Goal: Task Accomplishment & Management: Use online tool/utility

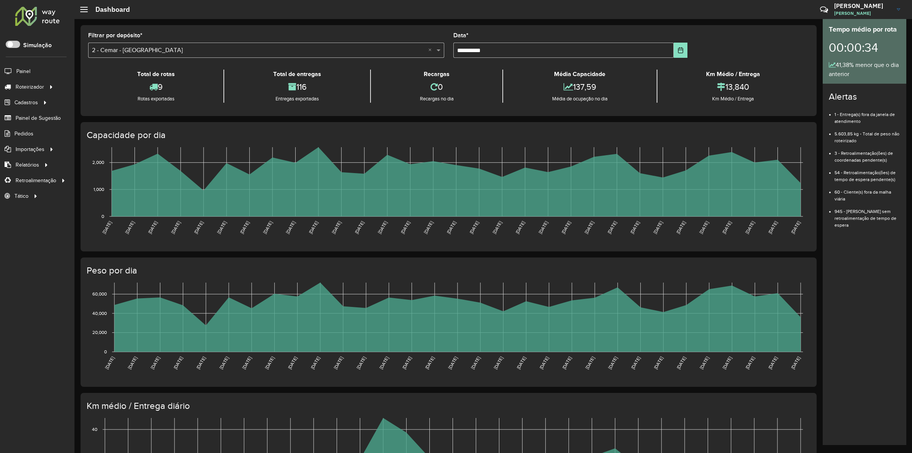
click at [32, 42] on label "Simulação" at bounding box center [37, 45] width 28 height 9
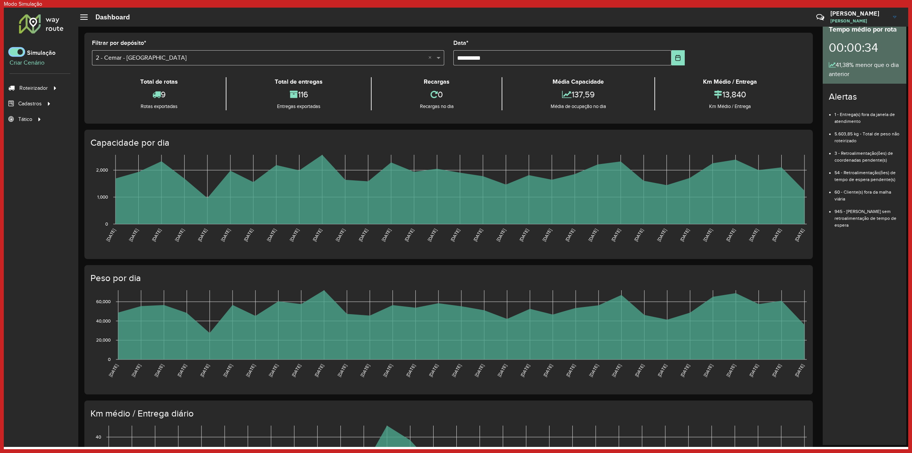
scroll to position [4, 2]
click at [16, 49] on span at bounding box center [16, 51] width 14 height 7
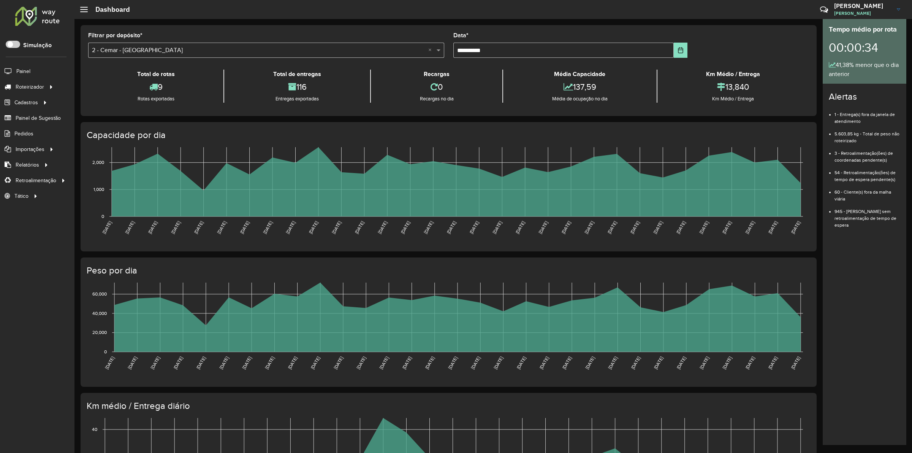
click at [44, 29] on div "Roteirizador AmbevTech Simulação Painel Roteirizador Entregas Vendas Cadastros …" at bounding box center [37, 226] width 74 height 453
click at [42, 9] on div at bounding box center [37, 16] width 46 height 20
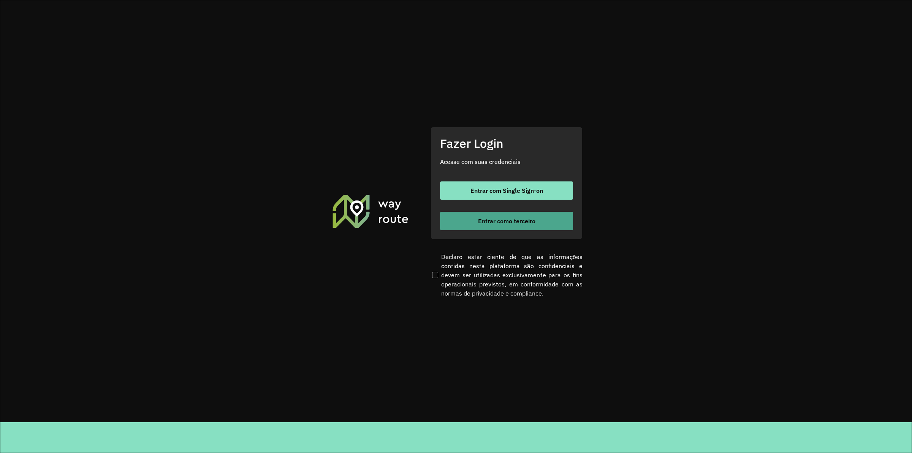
click at [491, 219] on span "Entrar como terceiro" at bounding box center [506, 221] width 57 height 6
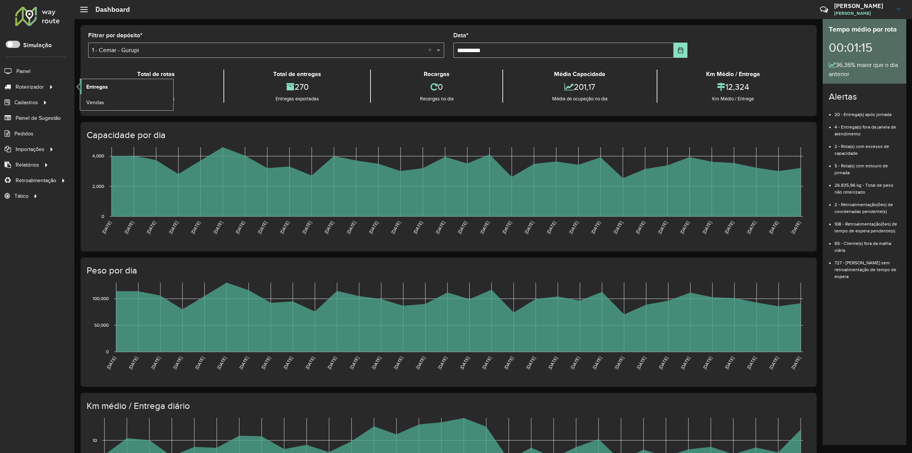
click at [106, 86] on span "Entregas" at bounding box center [97, 87] width 22 height 8
click at [38, 20] on div at bounding box center [37, 16] width 46 height 20
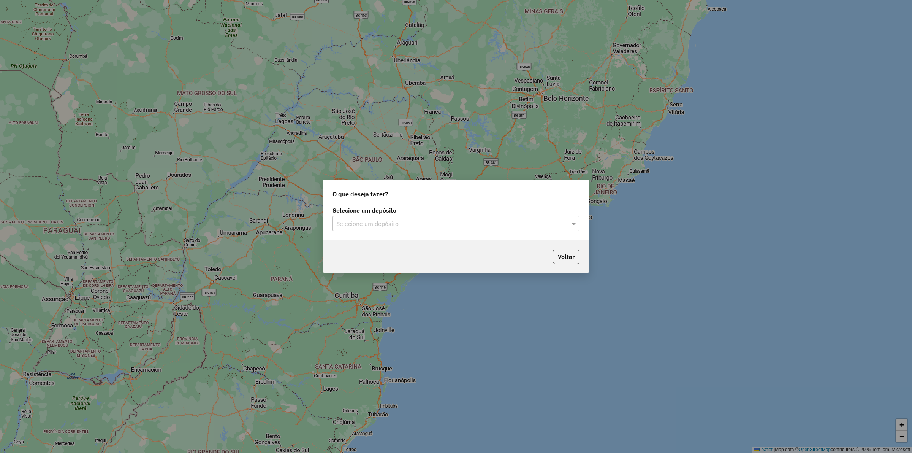
click at [377, 223] on input "text" at bounding box center [448, 223] width 224 height 9
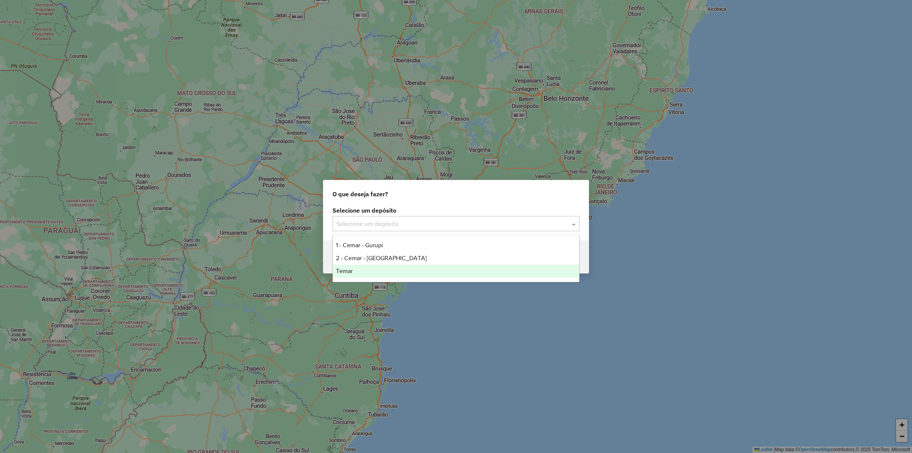
click at [344, 273] on span "Temar" at bounding box center [344, 270] width 17 height 6
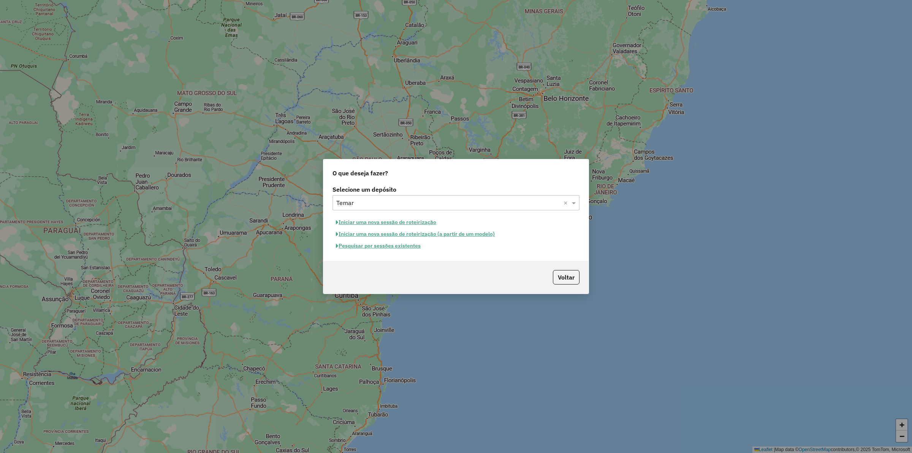
click at [384, 244] on button "Pesquisar por sessões existentes" at bounding box center [378, 246] width 92 height 12
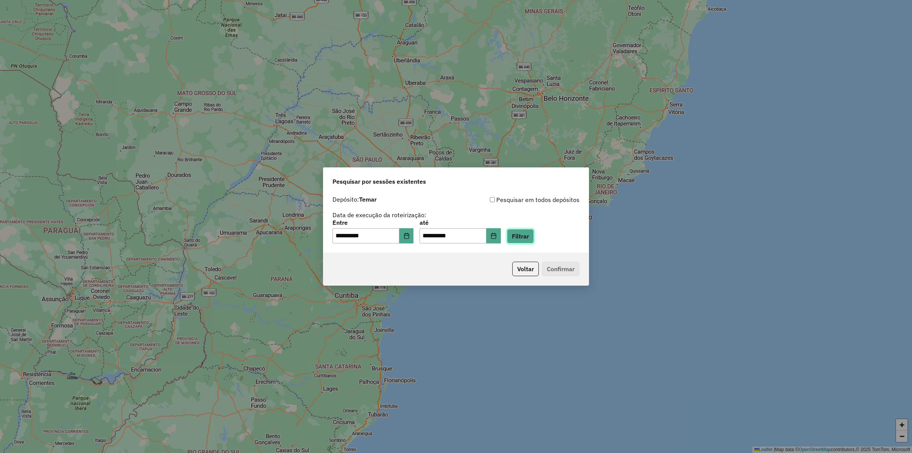
click at [525, 234] on button "Filtrar" at bounding box center [520, 236] width 27 height 14
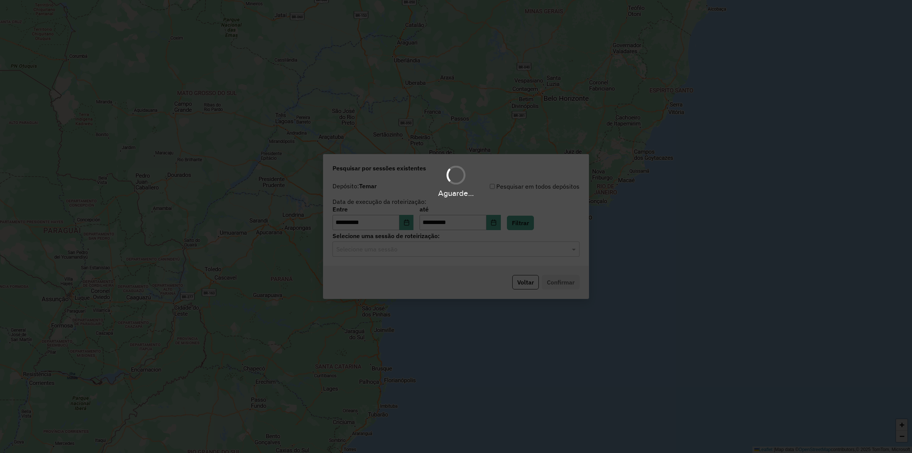
click at [443, 250] on div "Aguarde..." at bounding box center [456, 226] width 912 height 453
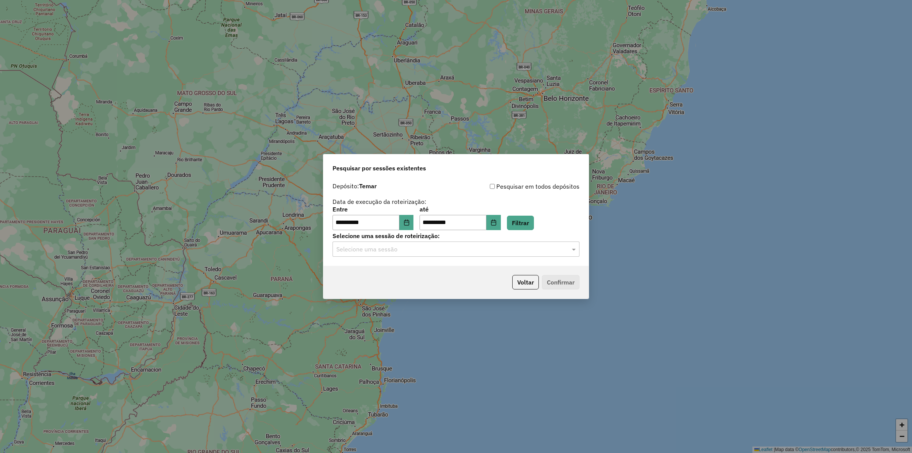
click at [443, 250] on input "text" at bounding box center [448, 249] width 224 height 9
click at [392, 272] on span "978751 - 13/08/2025 18:57" at bounding box center [364, 270] width 56 height 6
click at [572, 290] on div "Voltar Confirmar" at bounding box center [455, 282] width 265 height 33
click at [560, 284] on button "Confirmar" at bounding box center [561, 282] width 38 height 14
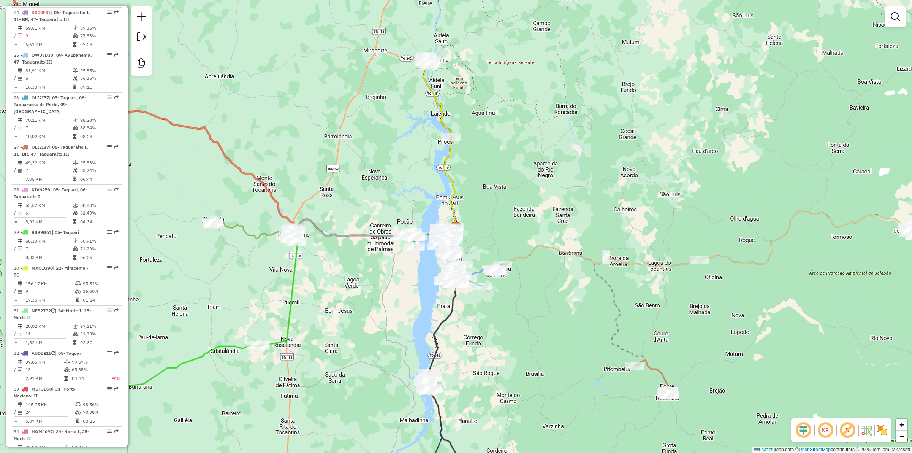
scroll to position [780, 0]
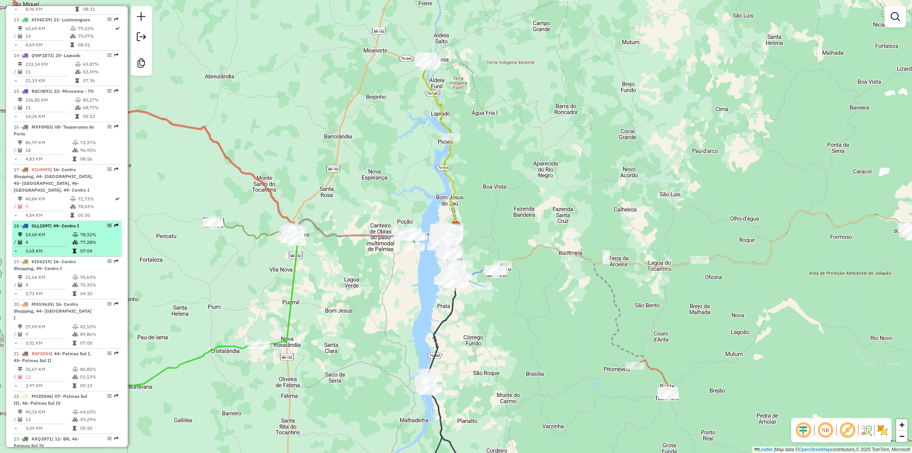
click at [36, 225] on span "OLL1597" at bounding box center [41, 226] width 19 height 6
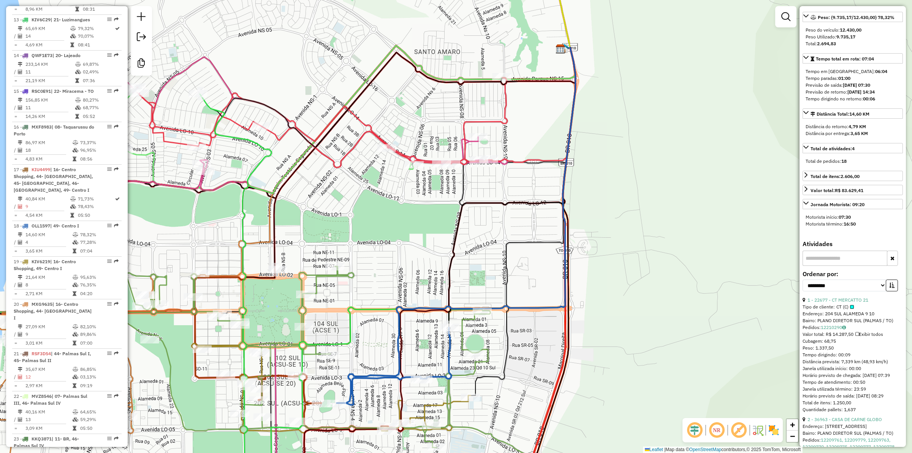
scroll to position [237, 0]
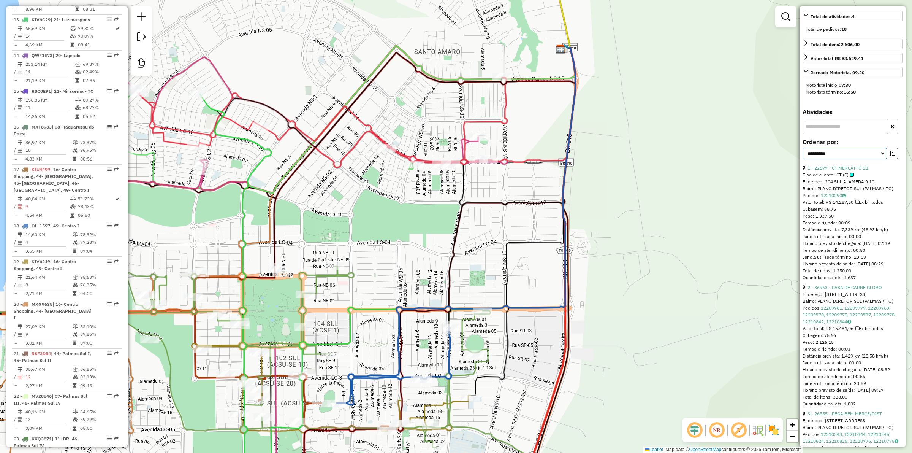
click at [829, 159] on select "**********" at bounding box center [844, 153] width 84 height 12
select select "*********"
click at [802, 159] on select "**********" at bounding box center [844, 153] width 84 height 12
click at [841, 171] on link "1 - 22677 - CT MERCATTO 21" at bounding box center [837, 168] width 61 height 6
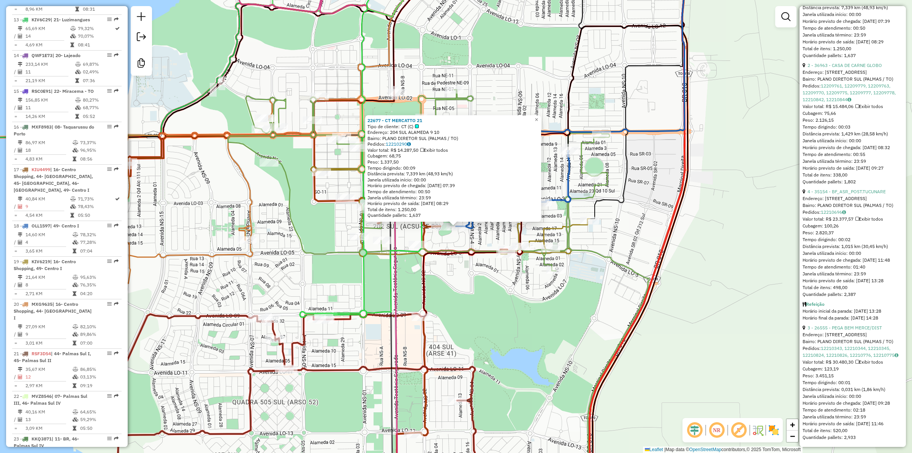
scroll to position [510, 0]
click at [854, 324] on link "3 - 26555 - PEGA BEM MERCE/DIST" at bounding box center [844, 327] width 74 height 6
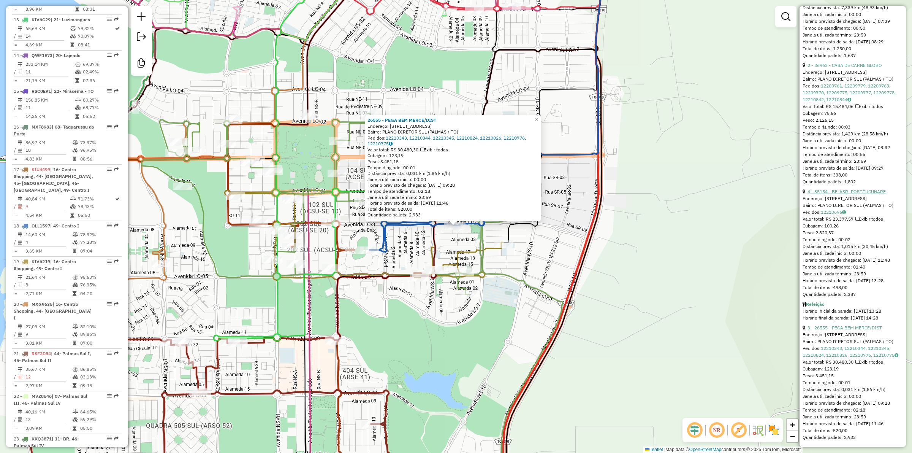
click at [847, 188] on link "4 - 35154 - BF_ASR_POST.TUCUNARE" at bounding box center [846, 191] width 78 height 6
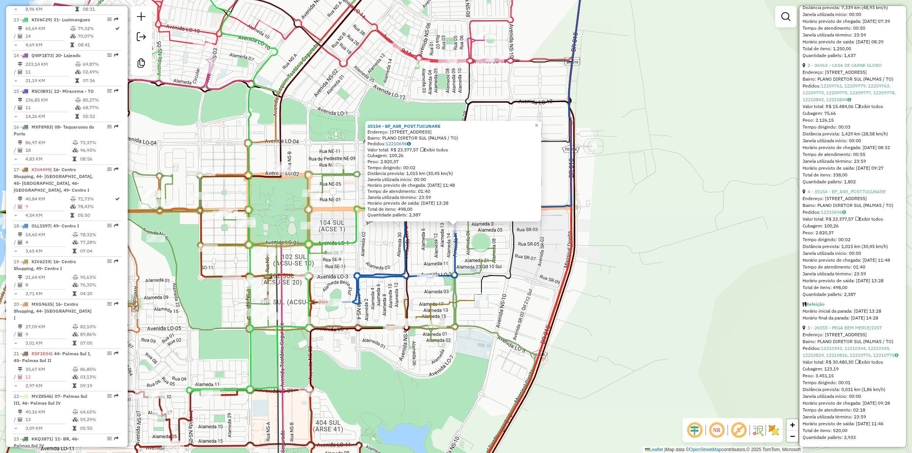
scroll to position [130, 0]
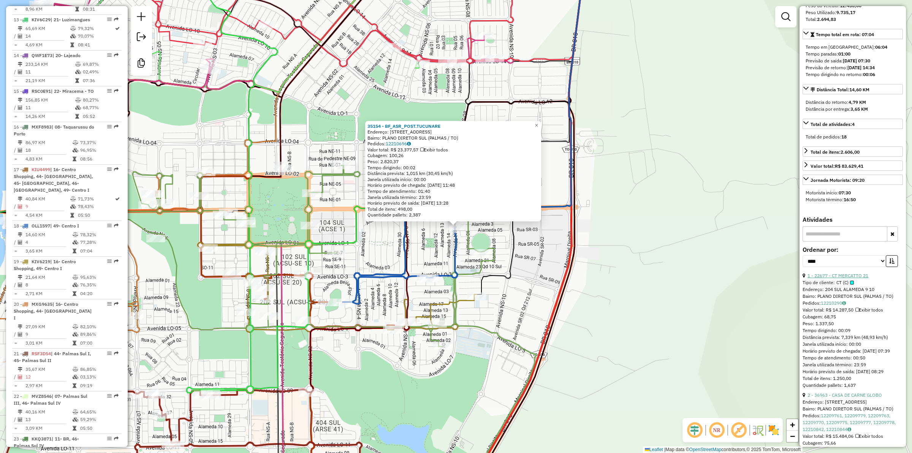
click at [844, 278] on link "1 - 22677 - CT MERCATTO 21" at bounding box center [837, 275] width 61 height 6
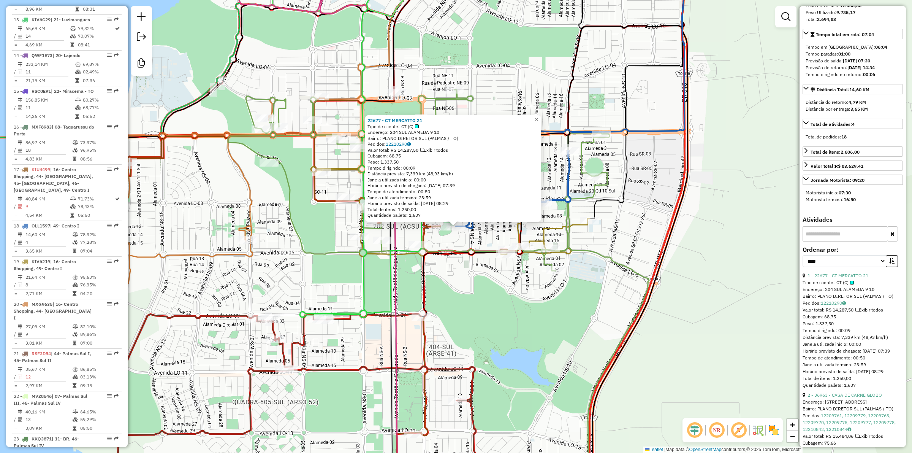
drag, startPoint x: 491, startPoint y: 288, endPoint x: 546, endPoint y: 280, distance: 55.6
click at [525, 284] on div "22677 - CT MERCATTO 21 Tipo de cliente: CT (C) Endereço: 204 SUL ALAMEDA 9 10 B…" at bounding box center [456, 226] width 912 height 453
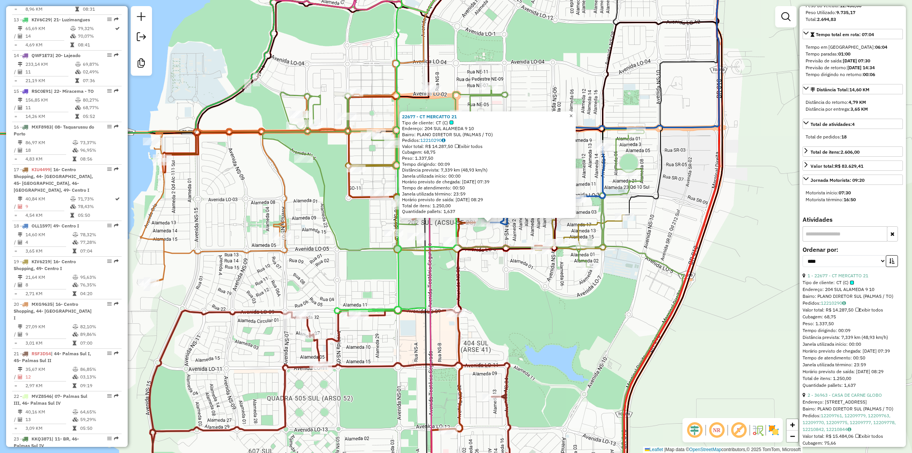
click at [573, 112] on link "×" at bounding box center [571, 115] width 9 height 9
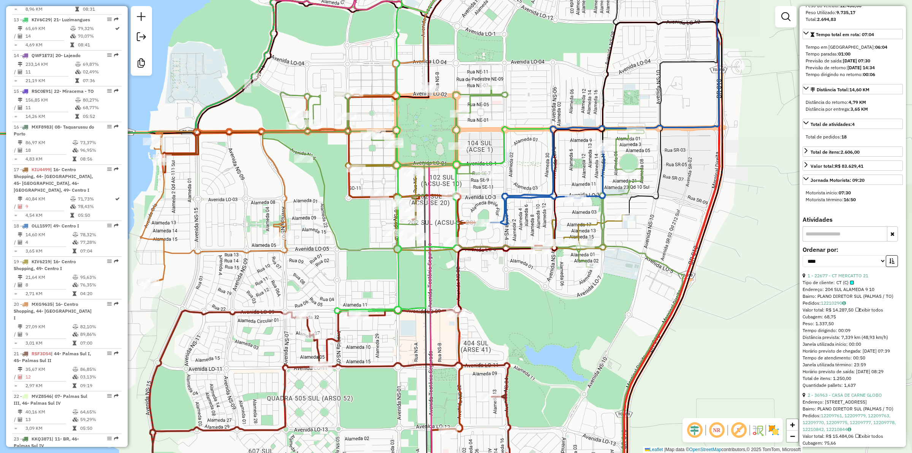
drag, startPoint x: 527, startPoint y: 344, endPoint x: 548, endPoint y: 331, distance: 24.6
click at [529, 339] on div "Janela de atendimento Grade de atendimento Capacidade Transportadoras Veículos …" at bounding box center [456, 226] width 912 height 453
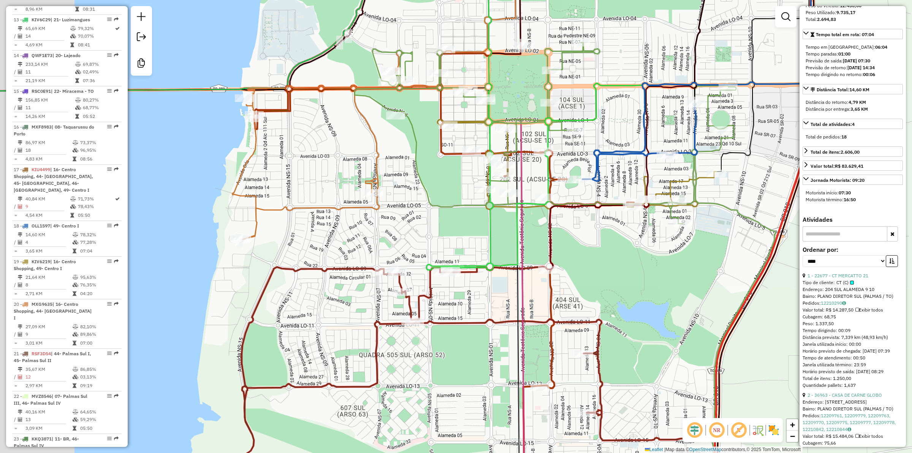
drag, startPoint x: 343, startPoint y: 256, endPoint x: 435, endPoint y: 215, distance: 100.8
click at [435, 215] on div "Janela de atendimento Grade de atendimento Capacidade Transportadoras Veículos …" at bounding box center [456, 226] width 912 height 453
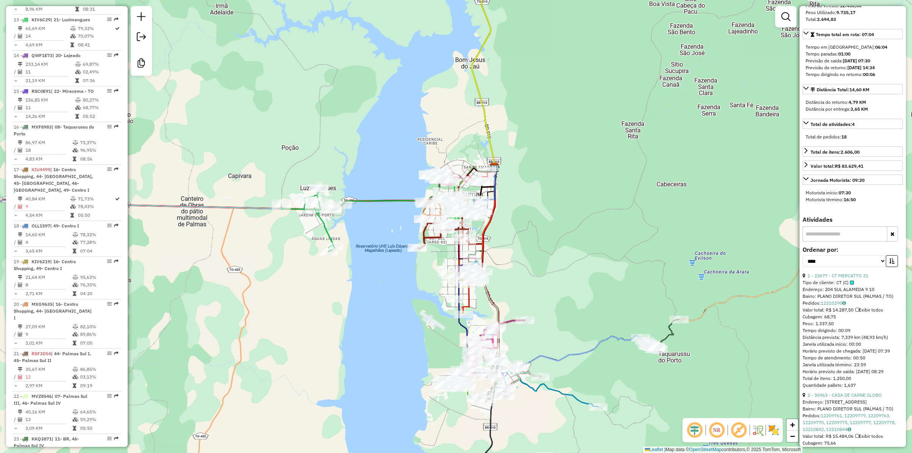
drag, startPoint x: 423, startPoint y: 279, endPoint x: 417, endPoint y: 226, distance: 53.1
click at [417, 226] on div "Rota 22 - Placa MVZ8546 37657 - BF_ASR_PEGPAG COMPRE Janela de atendimento Grad…" at bounding box center [456, 226] width 912 height 453
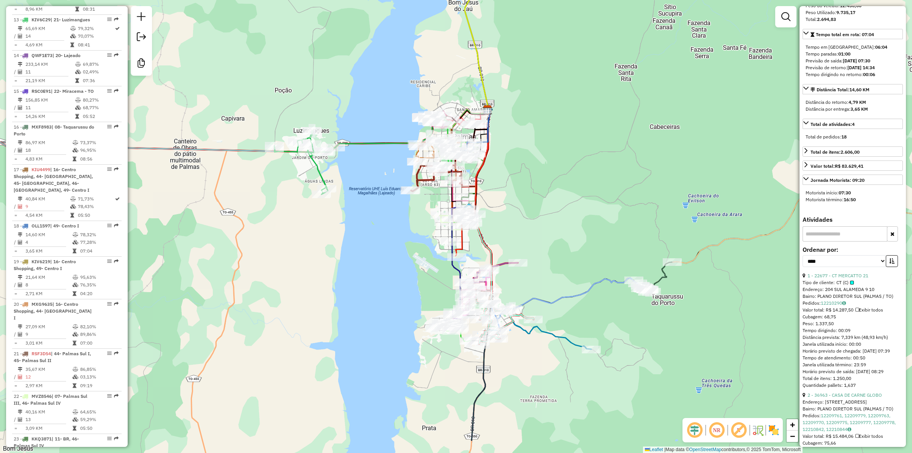
drag, startPoint x: 393, startPoint y: 252, endPoint x: 375, endPoint y: 221, distance: 35.6
click at [384, 208] on div "Janela de atendimento Grade de atendimento Capacidade Transportadoras Veículos …" at bounding box center [456, 226] width 912 height 453
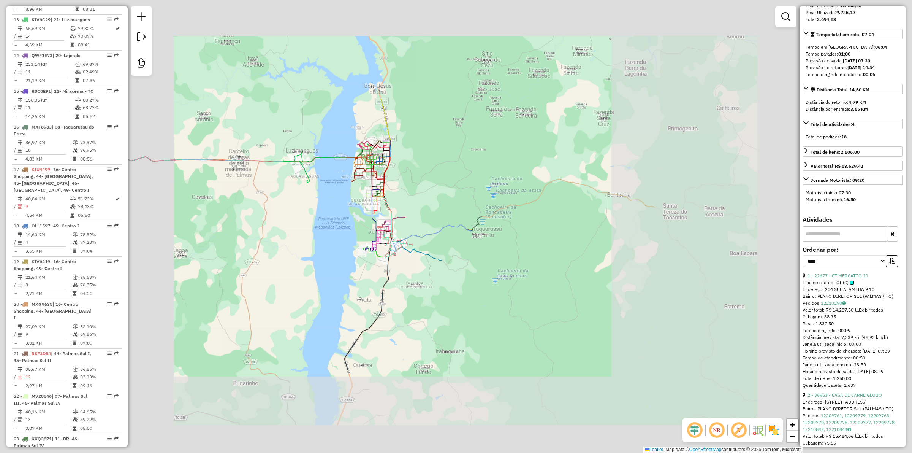
click at [318, 231] on div "Janela de atendimento Grade de atendimento Capacidade Transportadoras Veículos …" at bounding box center [456, 226] width 912 height 453
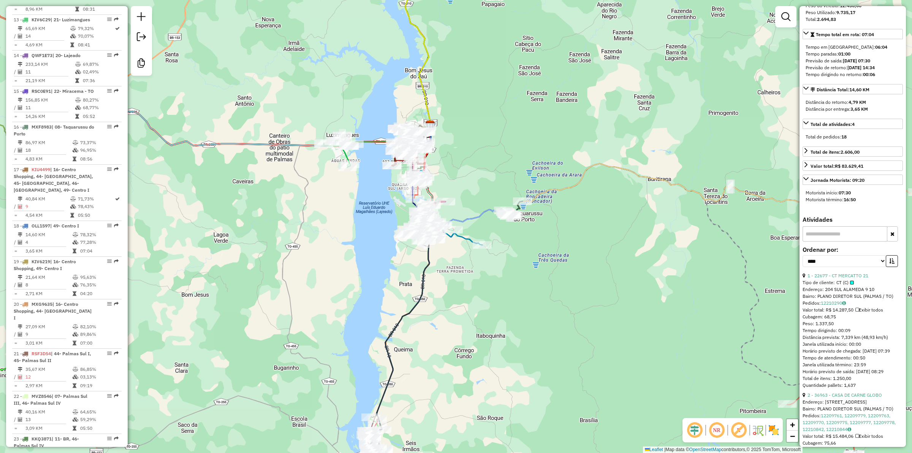
drag, startPoint x: 270, startPoint y: 235, endPoint x: 380, endPoint y: 225, distance: 110.7
click at [389, 223] on div "Janela de atendimento Grade de atendimento Capacidade Transportadoras Veículos …" at bounding box center [456, 226] width 912 height 453
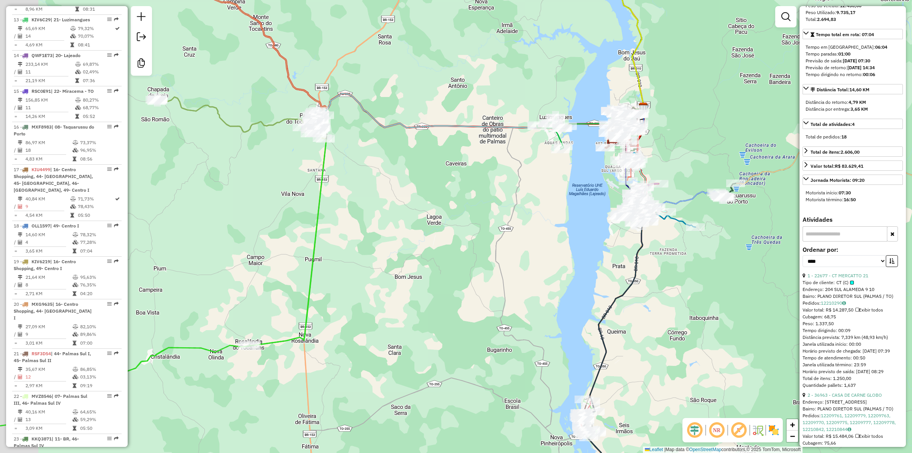
drag, startPoint x: 320, startPoint y: 227, endPoint x: 419, endPoint y: 223, distance: 98.8
click at [420, 224] on div "Janela de atendimento Grade de atendimento Capacidade Transportadoras Veículos …" at bounding box center [456, 226] width 912 height 453
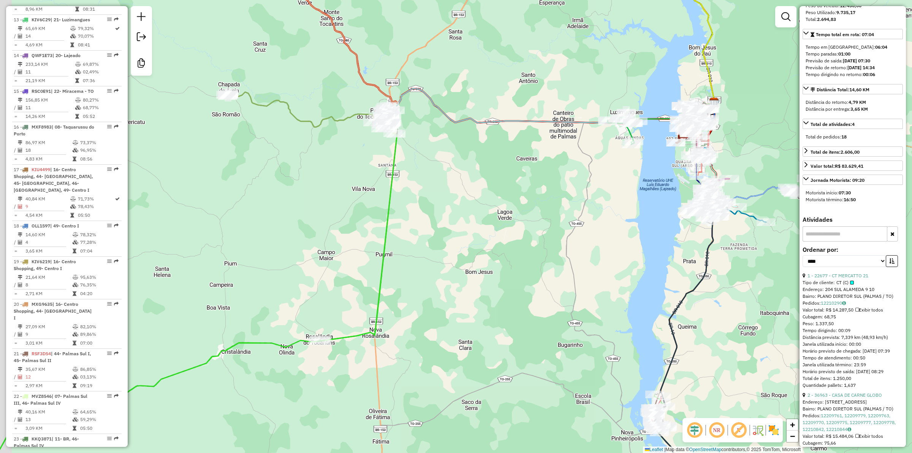
drag, startPoint x: 400, startPoint y: 198, endPoint x: 405, endPoint y: 197, distance: 5.4
click at [405, 197] on div "Janela de atendimento Grade de atendimento Capacidade Transportadoras Veículos …" at bounding box center [456, 226] width 912 height 453
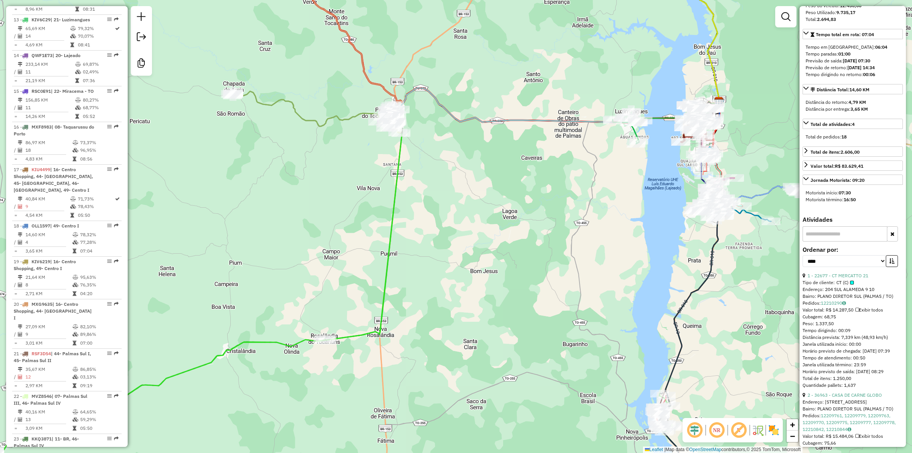
drag, startPoint x: 418, startPoint y: 168, endPoint x: 417, endPoint y: 209, distance: 41.8
click at [417, 209] on div "Janela de atendimento Grade de atendimento Capacidade Transportadoras Veículos …" at bounding box center [456, 226] width 912 height 453
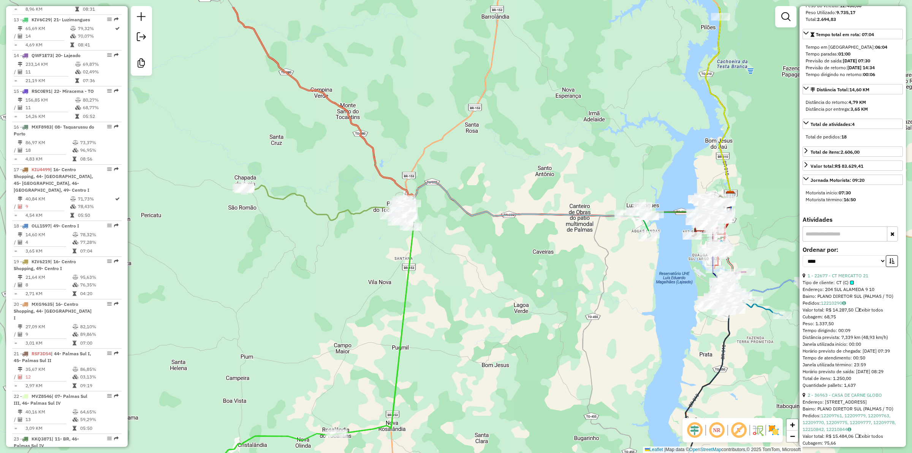
drag, startPoint x: 434, startPoint y: 198, endPoint x: 371, endPoint y: 251, distance: 82.3
click at [446, 252] on div "Janela de atendimento Grade de atendimento Capacidade Transportadoras Veículos …" at bounding box center [456, 226] width 912 height 453
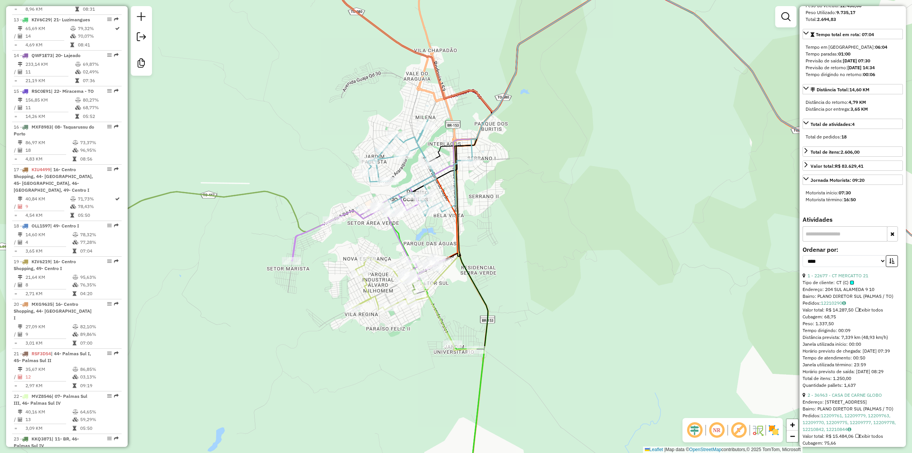
drag, startPoint x: 552, startPoint y: 256, endPoint x: 484, endPoint y: 179, distance: 102.5
click at [493, 189] on div "Rota 9 - Placa MXD8003 34342 - BEST PRICE DIST TABA Janela de atendimento Grade…" at bounding box center [456, 226] width 912 height 453
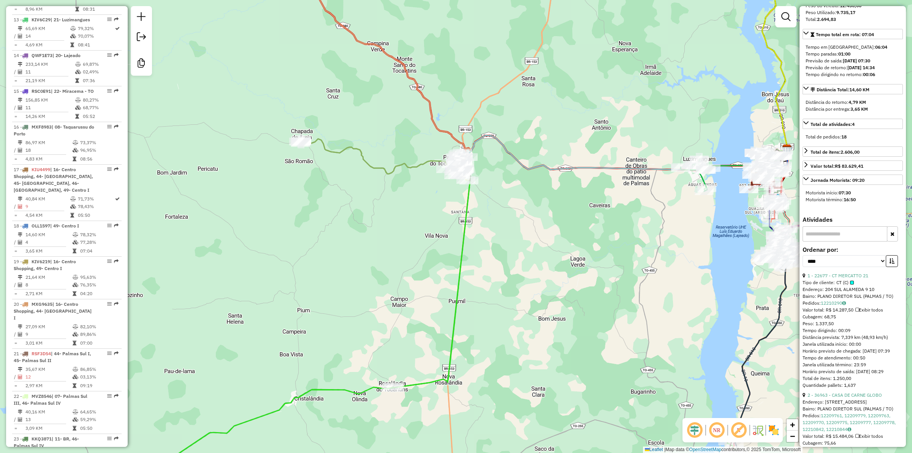
drag, startPoint x: 541, startPoint y: 227, endPoint x: 516, endPoint y: 212, distance: 29.2
click at [474, 217] on div "Janela de atendimento Grade de atendimento Capacidade Transportadoras Veículos …" at bounding box center [456, 226] width 912 height 453
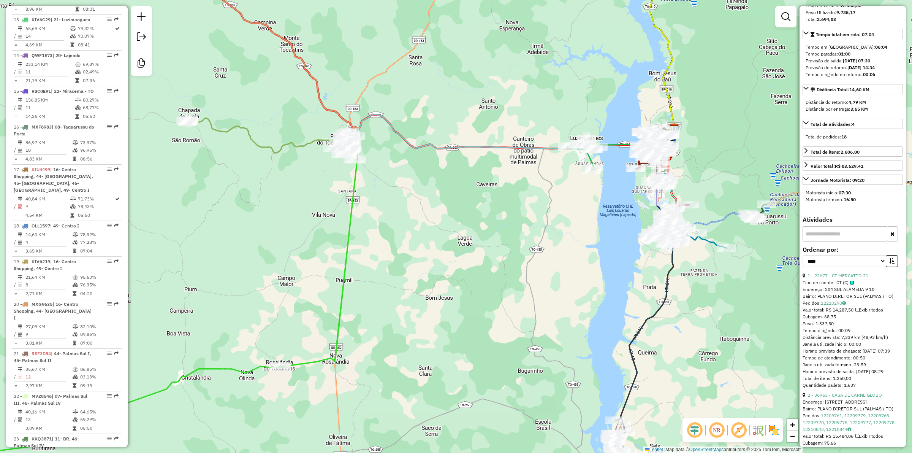
drag, startPoint x: 453, startPoint y: 199, endPoint x: 474, endPoint y: 200, distance: 21.3
click at [468, 200] on div "Janela de atendimento Grade de atendimento Capacidade Transportadoras Veículos …" at bounding box center [456, 226] width 912 height 453
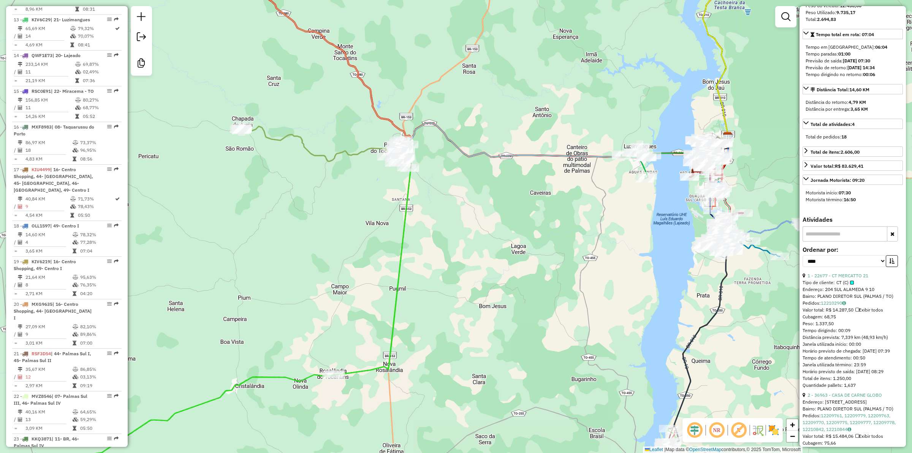
drag, startPoint x: 593, startPoint y: 249, endPoint x: 452, endPoint y: 244, distance: 140.7
click at [453, 245] on div "Janela de atendimento Grade de atendimento Capacidade Transportadoras Veículos …" at bounding box center [456, 226] width 912 height 453
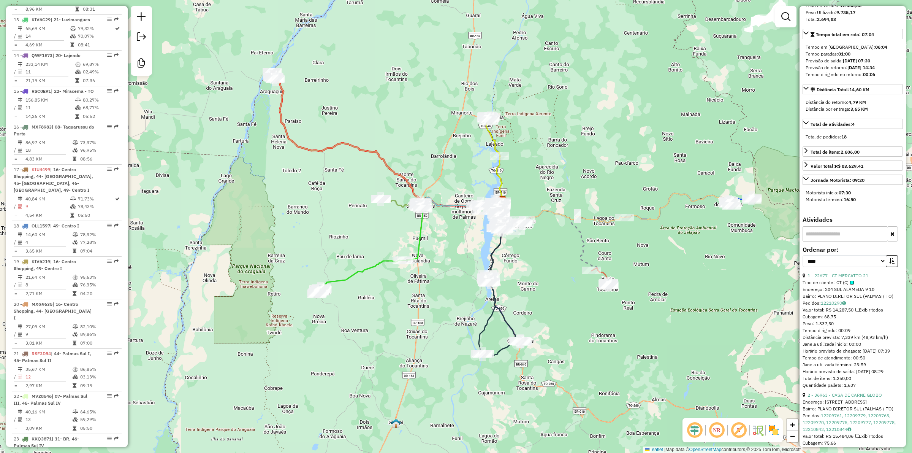
drag, startPoint x: 596, startPoint y: 202, endPoint x: 561, endPoint y: 198, distance: 34.8
click at [574, 198] on div "Janela de atendimento Grade de atendimento Capacidade Transportadoras Veículos …" at bounding box center [456, 226] width 912 height 453
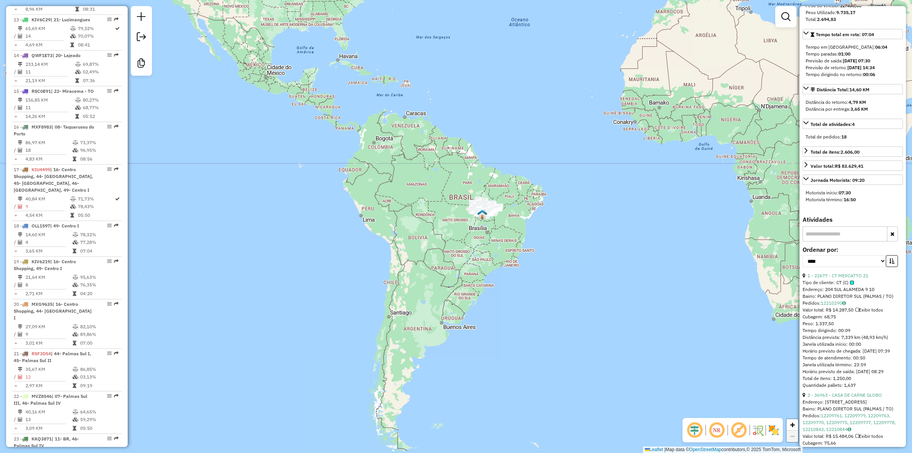
drag, startPoint x: 471, startPoint y: 174, endPoint x: 468, endPoint y: 193, distance: 19.3
click at [468, 193] on div "Janela de atendimento Grade de atendimento Capacidade Transportadoras Veículos …" at bounding box center [456, 226] width 912 height 453
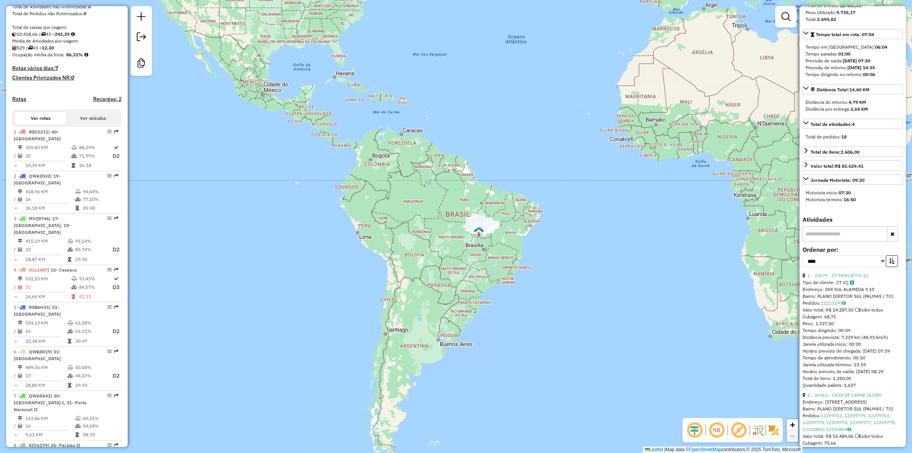
scroll to position [0, 0]
